Goal: Find specific page/section: Find specific page/section

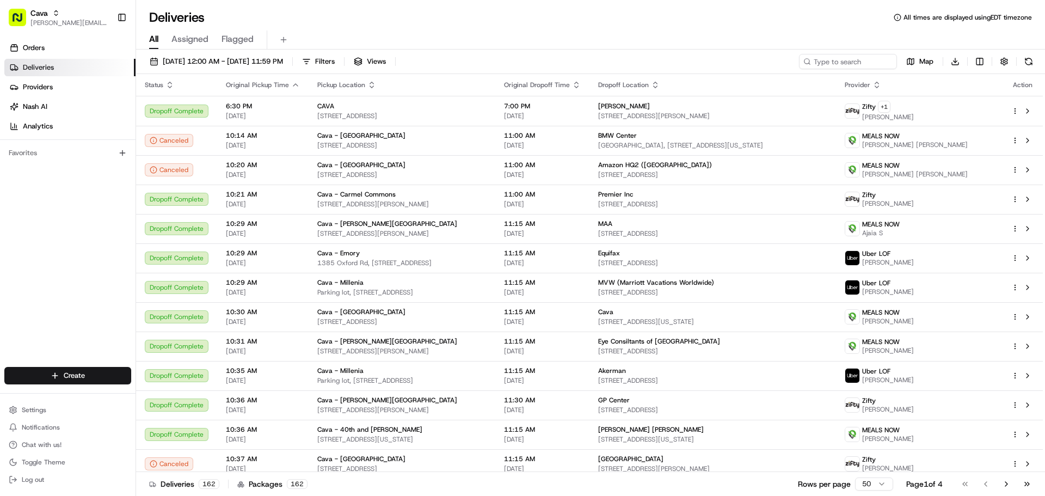
click at [476, 29] on div "All Assigned Flagged" at bounding box center [590, 37] width 909 height 23
click at [33, 44] on span "Orders" at bounding box center [34, 48] width 22 height 10
